Goal: Task Accomplishment & Management: Manage account settings

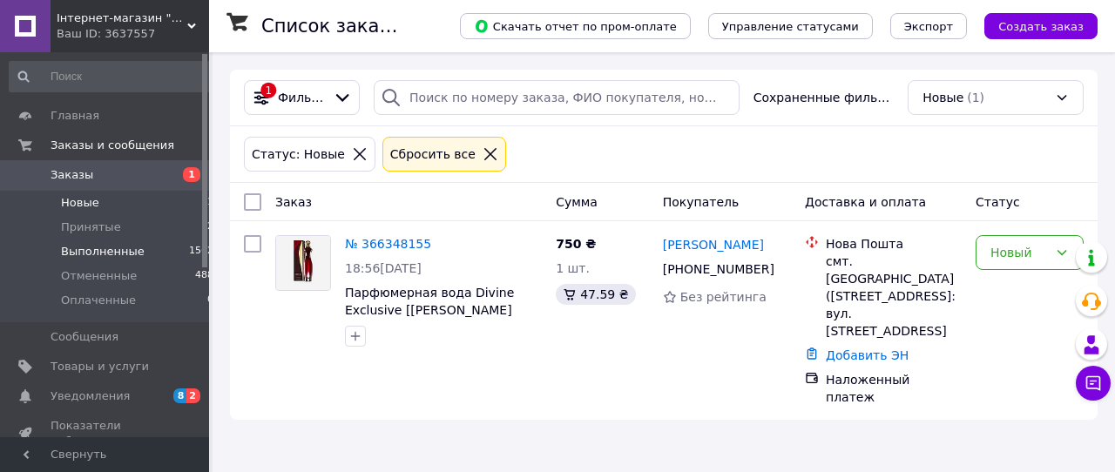
click at [82, 249] on span "Выполненные" at bounding box center [103, 252] width 84 height 16
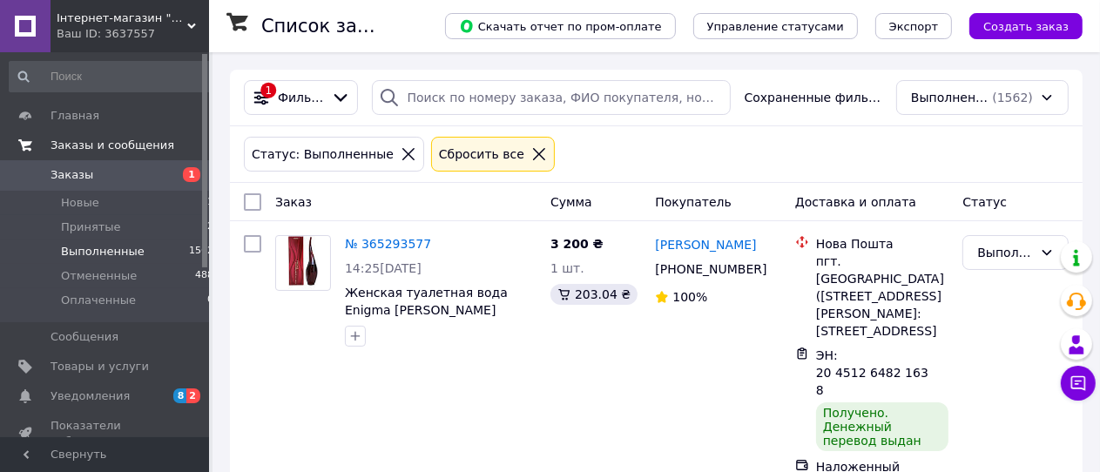
click at [70, 145] on span "Заказы и сообщения" at bounding box center [113, 146] width 124 height 16
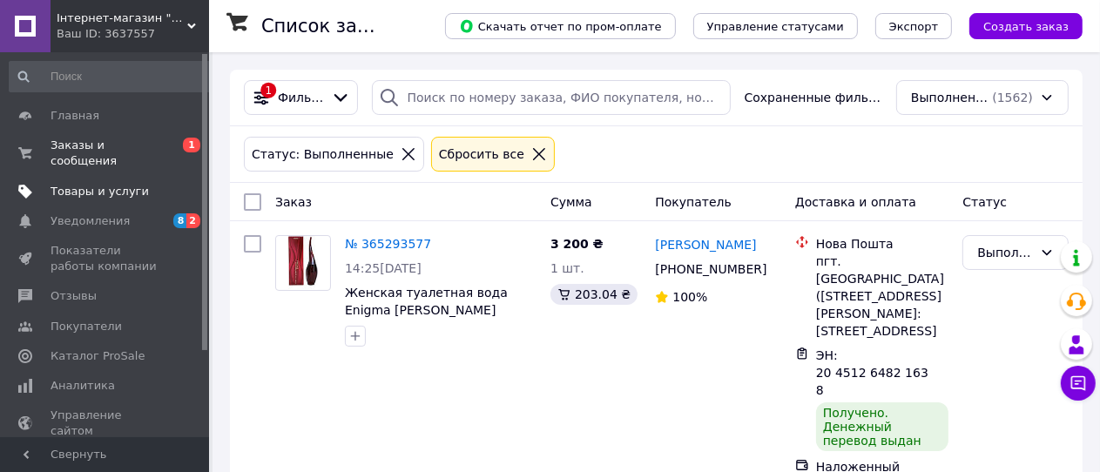
click at [67, 184] on span "Товары и услуги" at bounding box center [100, 192] width 98 height 16
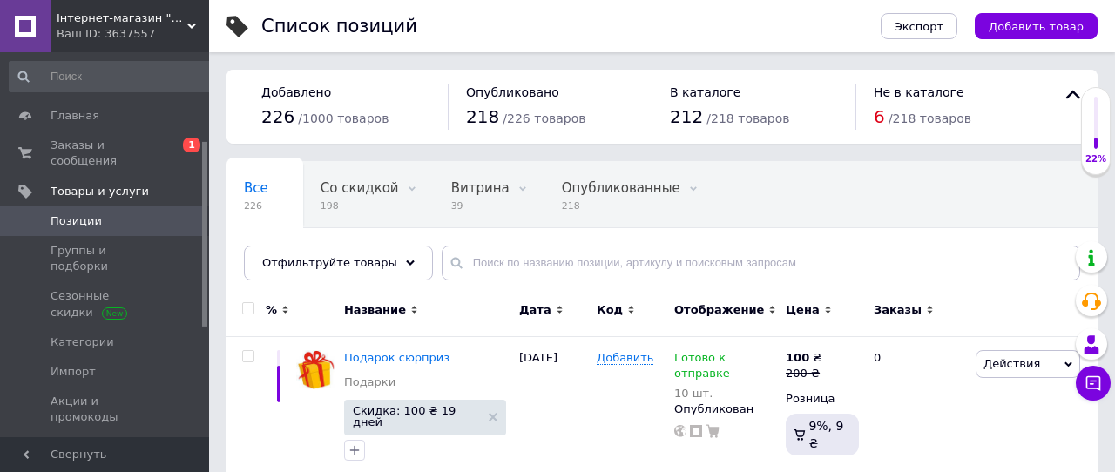
scroll to position [184, 0]
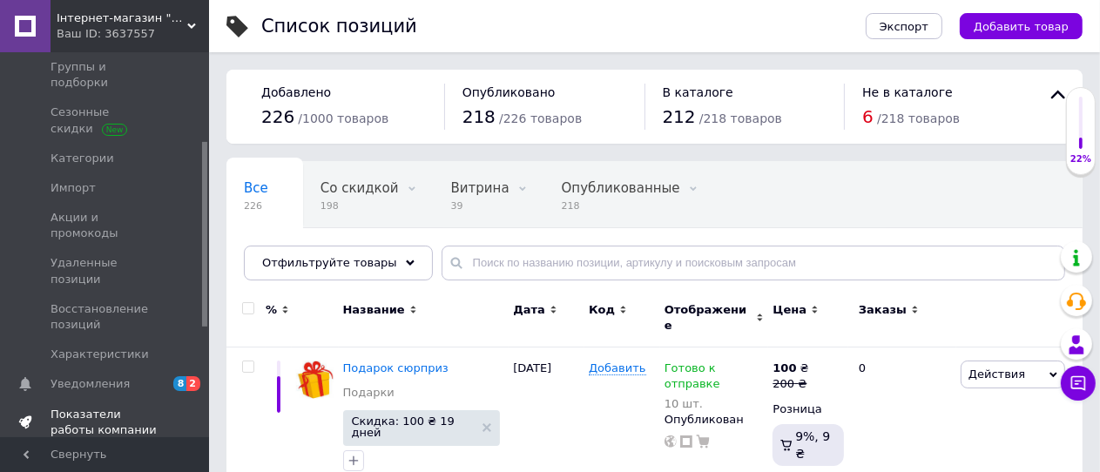
click at [83, 407] on span "Показатели работы компании" at bounding box center [106, 422] width 111 height 31
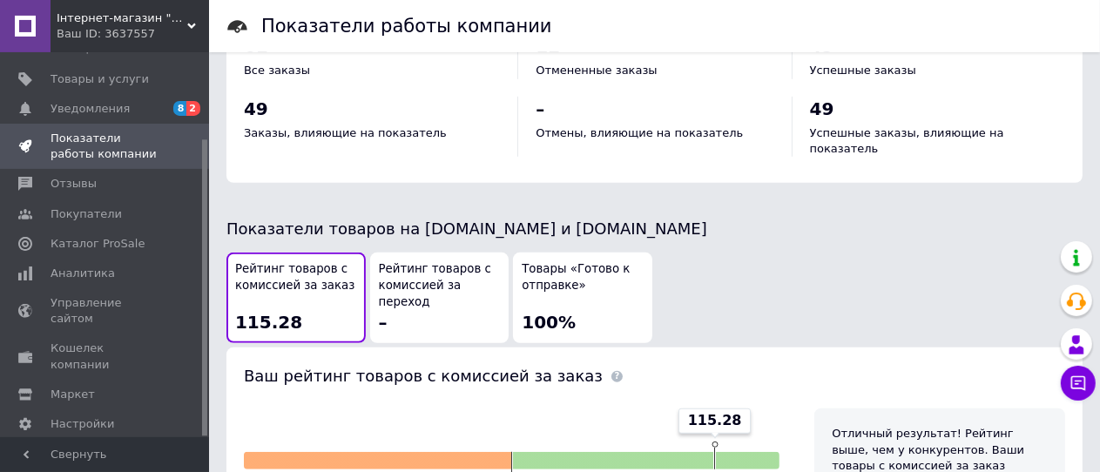
scroll to position [920, 0]
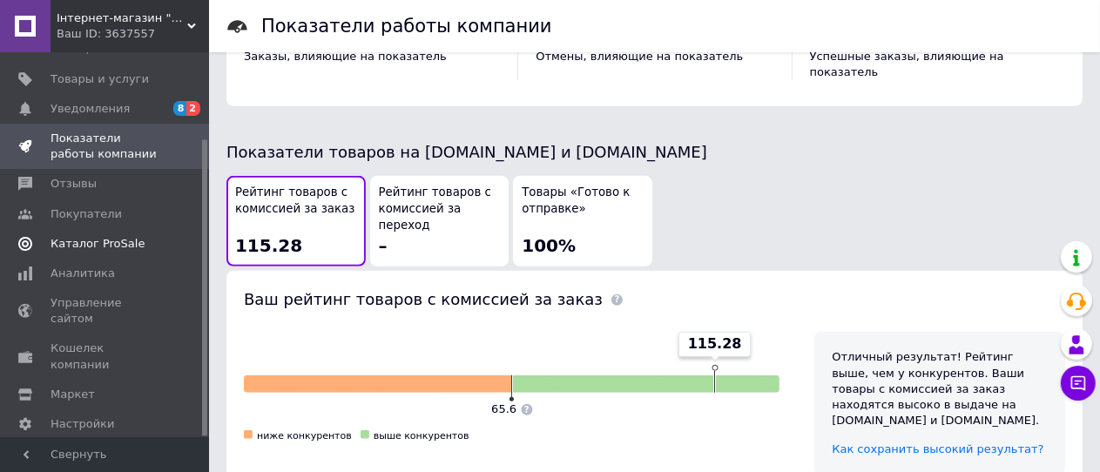
click at [68, 236] on span "Каталог ProSale" at bounding box center [98, 244] width 94 height 16
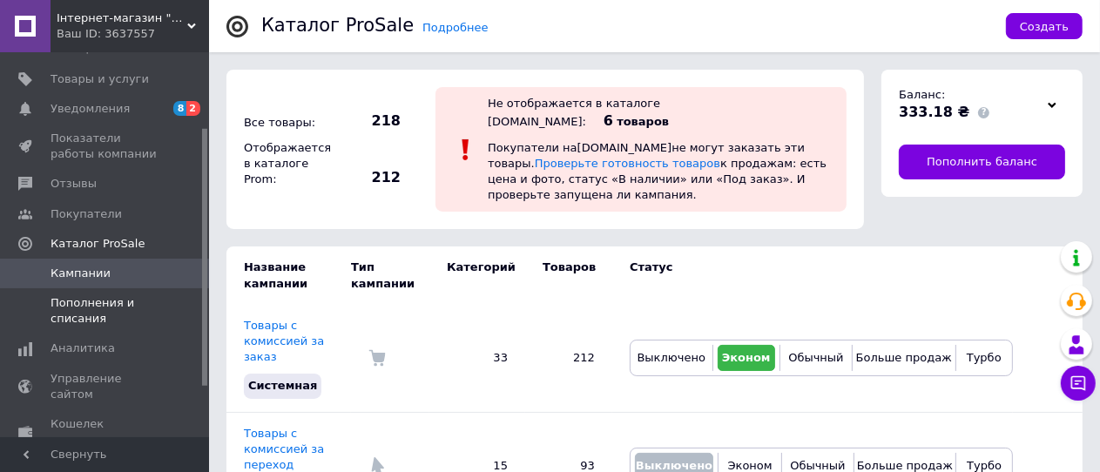
click at [79, 295] on span "Пополнения и списания" at bounding box center [106, 310] width 111 height 31
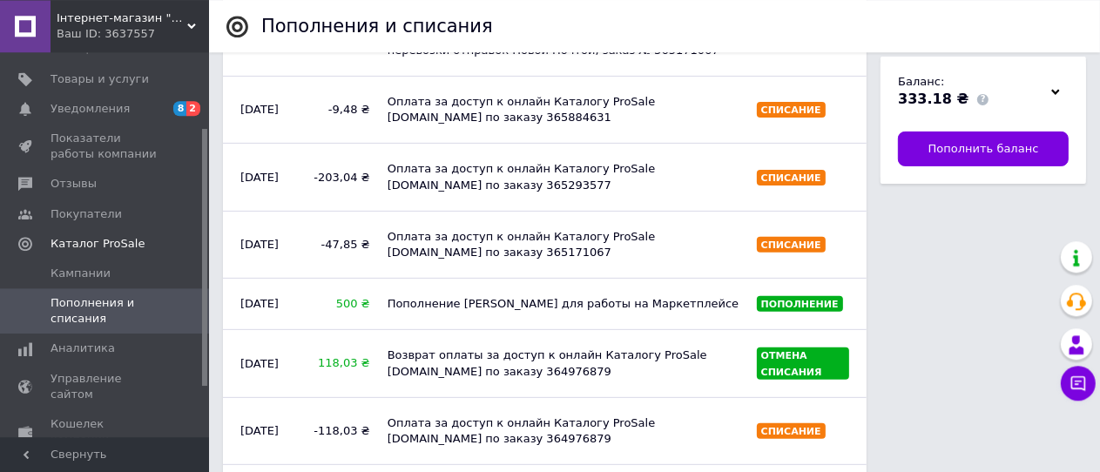
scroll to position [460, 0]
